Goal: Information Seeking & Learning: Learn about a topic

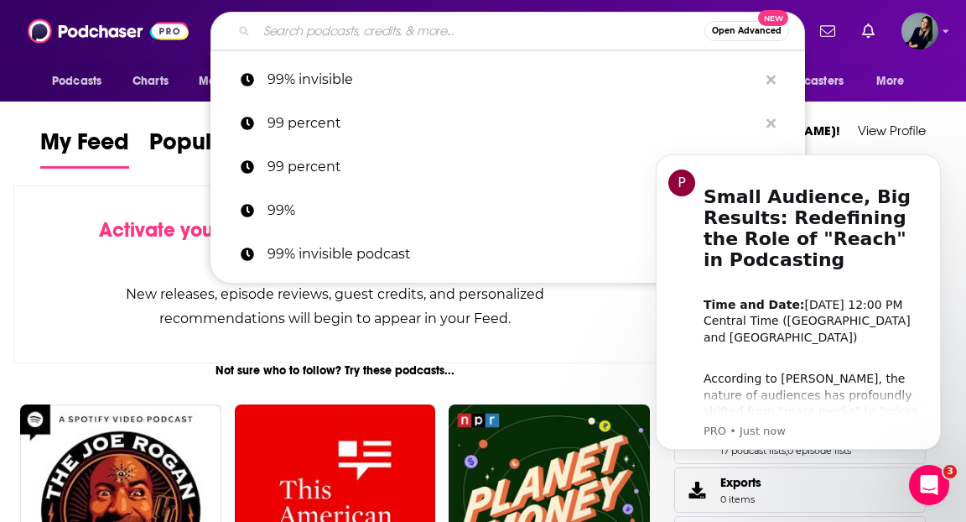
click at [319, 36] on input "Search podcasts, credits, & more..." at bounding box center [481, 31] width 448 height 27
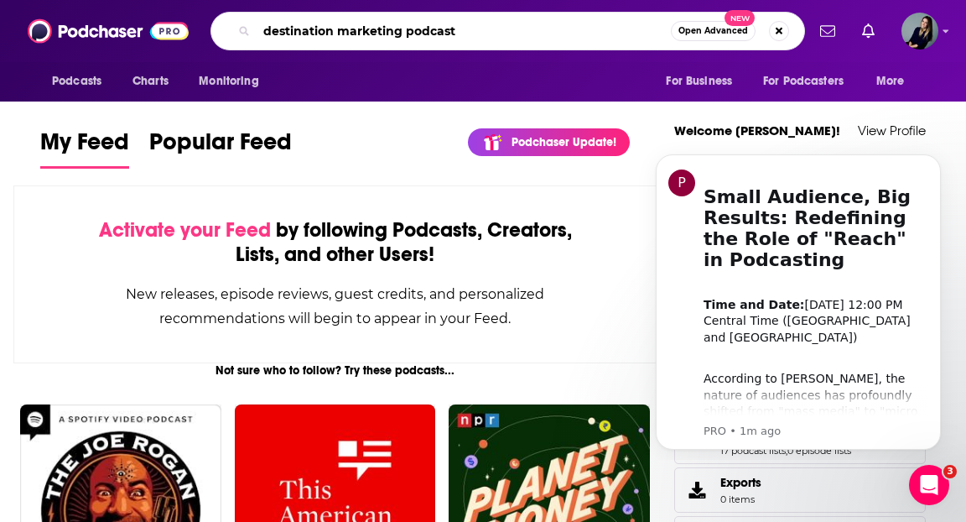
type input "destination marketing podcast"
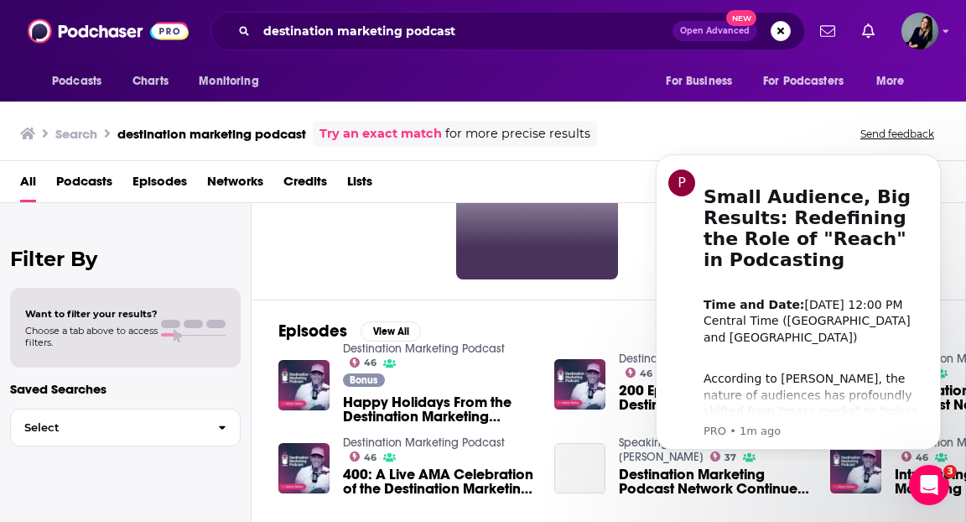
scroll to position [159, 0]
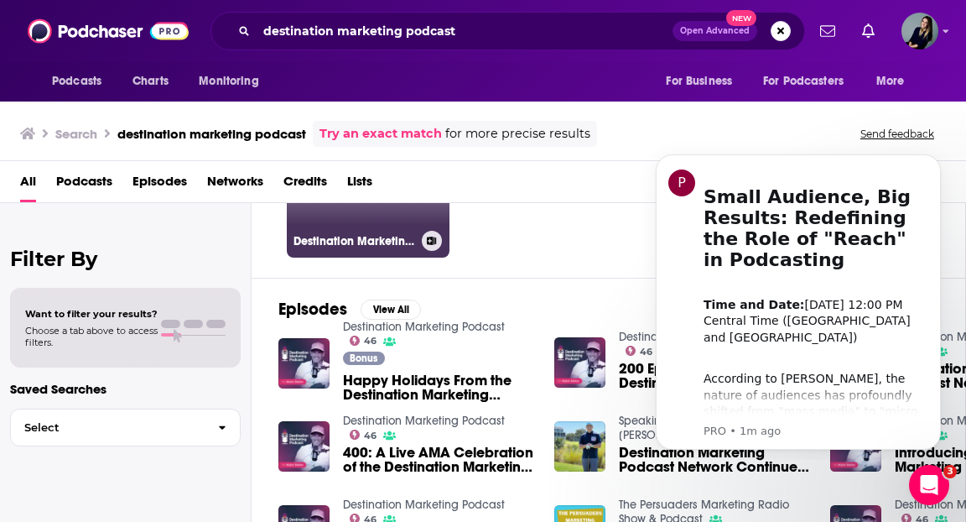
click at [423, 224] on div "46" at bounding box center [427, 165] width 29 height 129
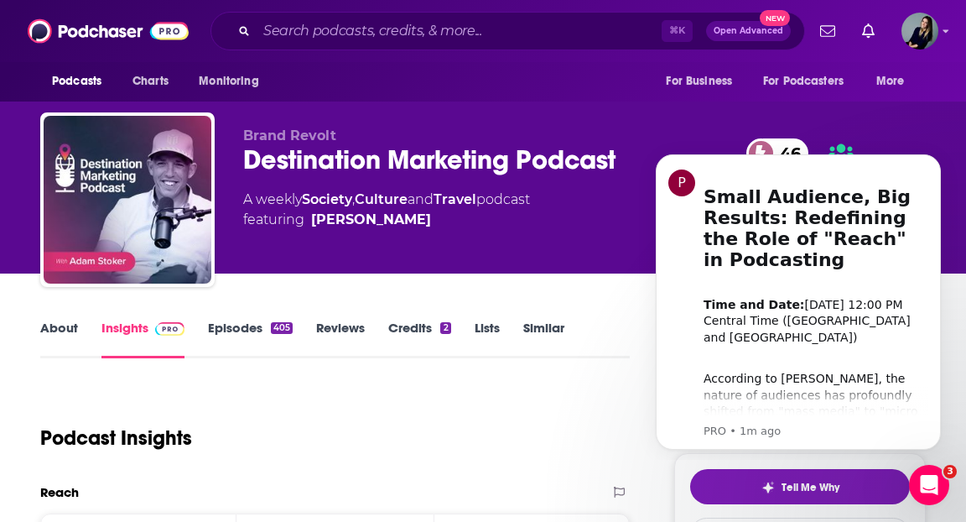
click at [239, 325] on link "Episodes 405" at bounding box center [250, 339] width 85 height 39
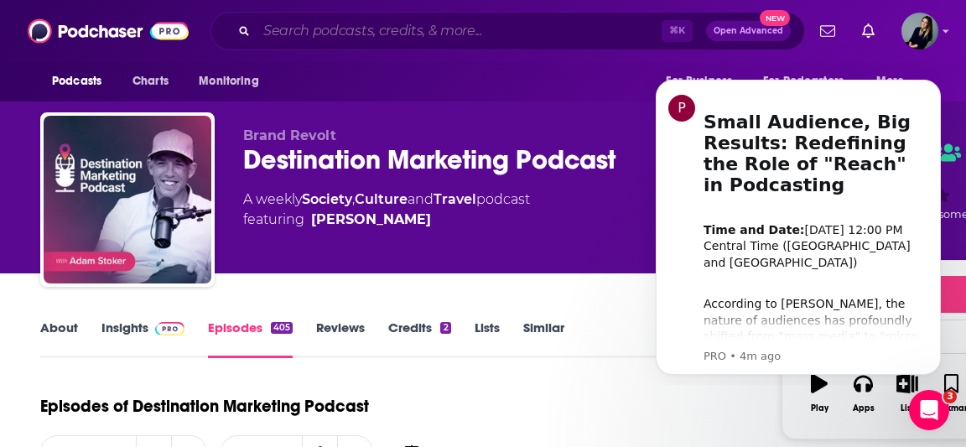
click at [359, 37] on input "Search podcasts, credits, & more..." at bounding box center [459, 31] width 405 height 27
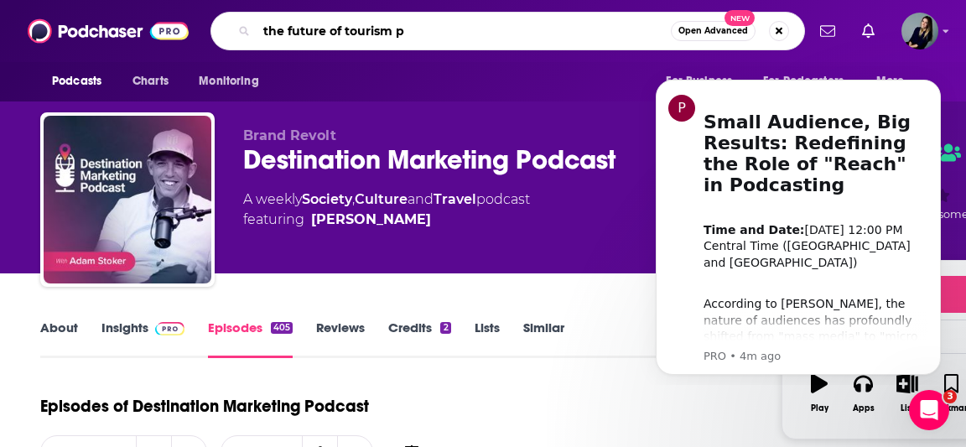
type input "the future of tourism"
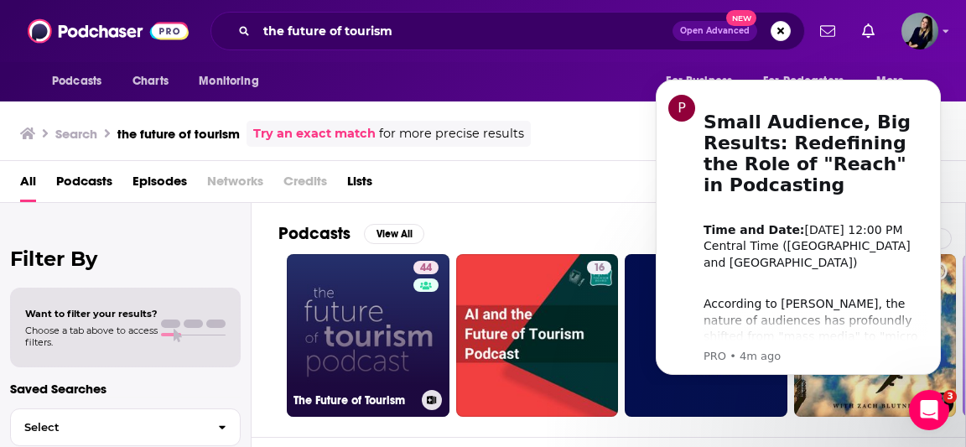
click at [356, 339] on link "44 The Future of Tourism" at bounding box center [368, 335] width 163 height 163
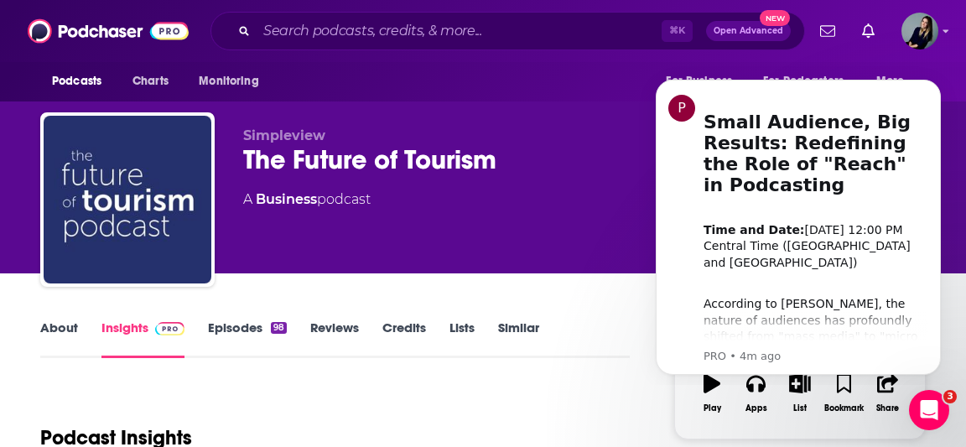
click at [550, 238] on div "Simpleview The Future of Tourism 44 A Business podcast" at bounding box center [445, 194] width 404 height 134
click at [254, 320] on link "Episodes 98" at bounding box center [247, 339] width 79 height 39
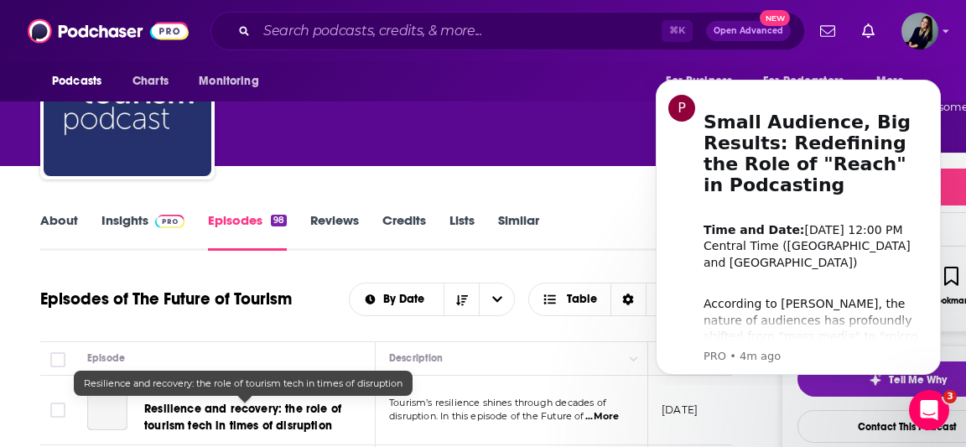
scroll to position [242, 0]
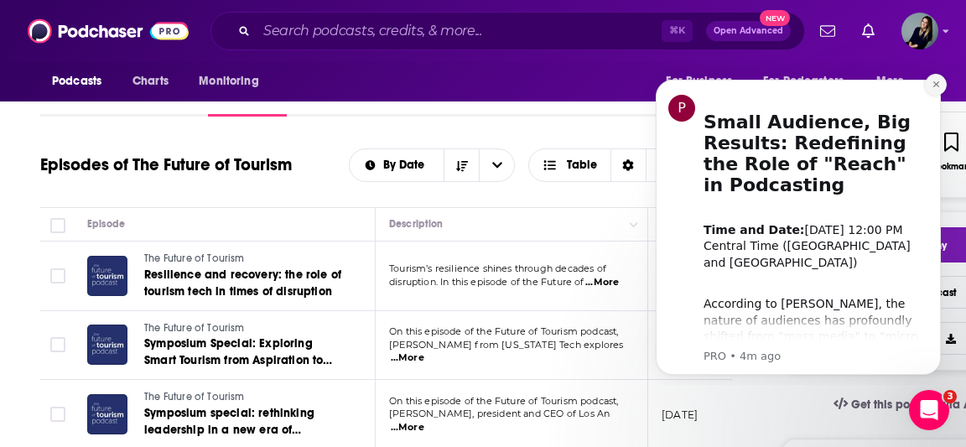
click at [935, 89] on button "Dismiss notification" at bounding box center [936, 85] width 22 height 22
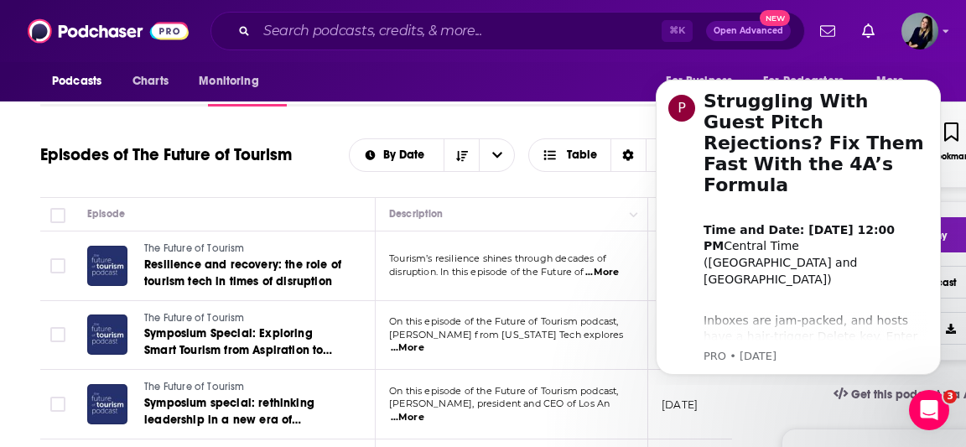
scroll to position [144, 0]
